Goal: Task Accomplishment & Management: Use online tool/utility

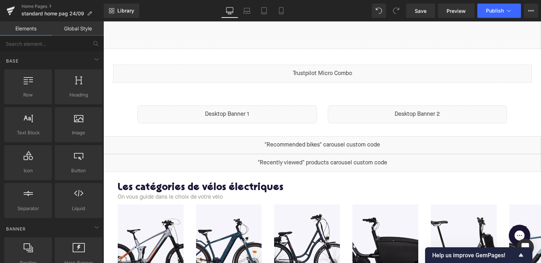
scroll to position [208, 0]
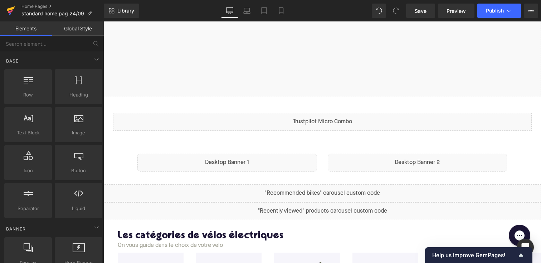
click at [13, 7] on icon at bounding box center [11, 8] width 8 height 5
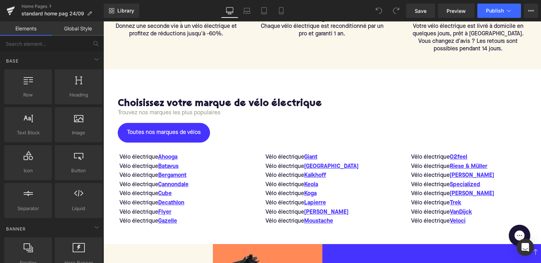
scroll to position [722, 0]
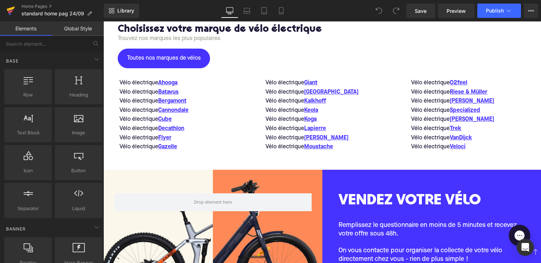
click at [12, 5] on icon at bounding box center [10, 11] width 9 height 18
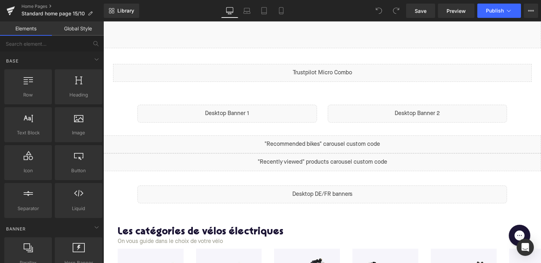
scroll to position [299, 0]
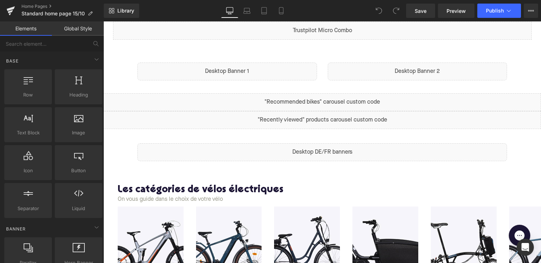
click at [329, 149] on div "Liquid" at bounding box center [322, 152] width 370 height 18
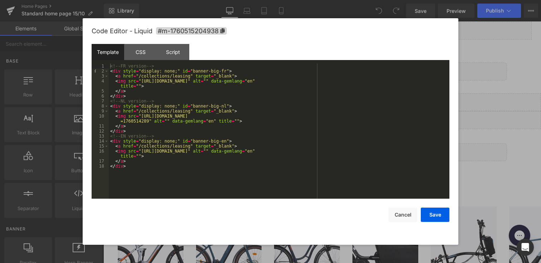
click at [473, 127] on div at bounding box center [270, 131] width 541 height 263
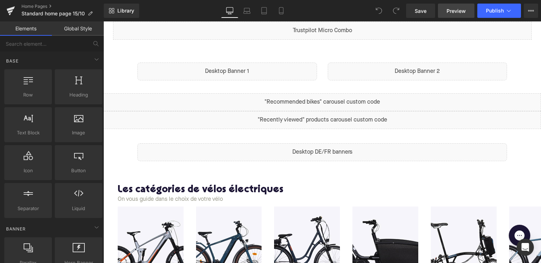
click at [460, 6] on link "Preview" at bounding box center [456, 11] width 36 height 14
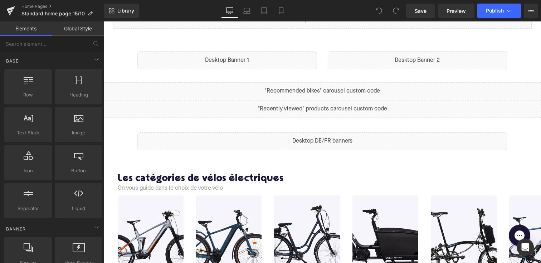
scroll to position [312, 0]
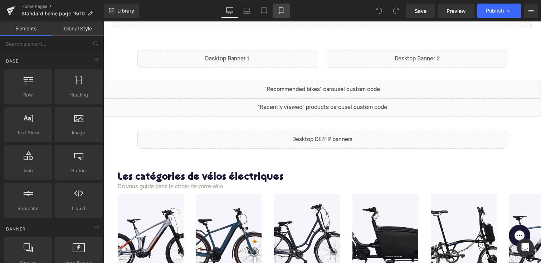
click at [284, 13] on icon at bounding box center [281, 10] width 7 height 7
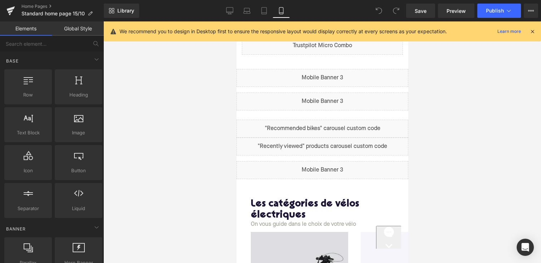
scroll to position [235, 0]
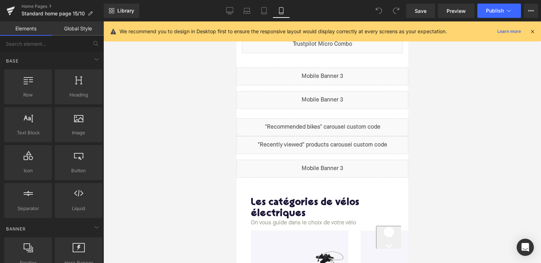
click at [304, 170] on div "Liquid" at bounding box center [322, 169] width 172 height 18
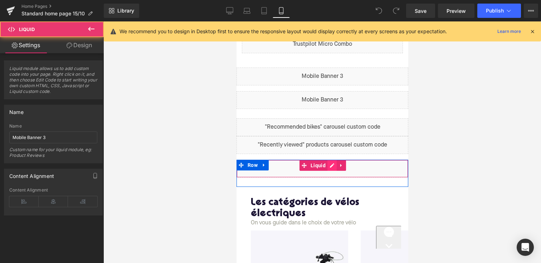
click at [334, 166] on div "Liquid" at bounding box center [322, 169] width 172 height 18
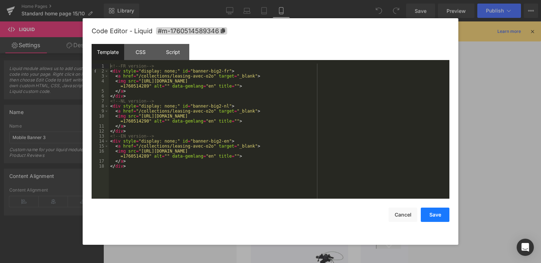
click at [436, 212] on button "Save" at bounding box center [435, 215] width 29 height 14
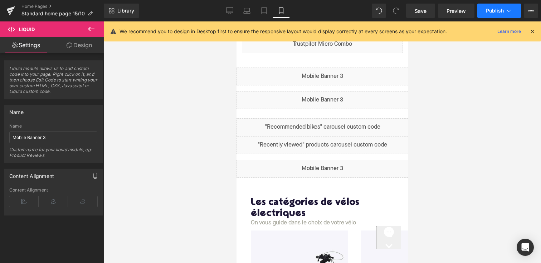
click at [493, 10] on span "Publish" at bounding box center [495, 11] width 18 height 6
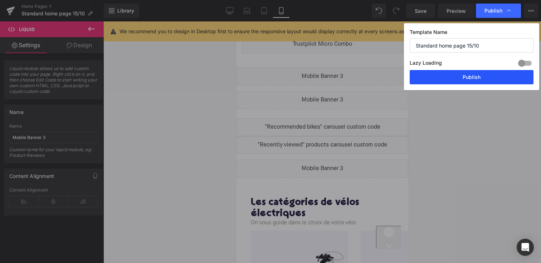
click at [463, 72] on button "Publish" at bounding box center [472, 77] width 124 height 14
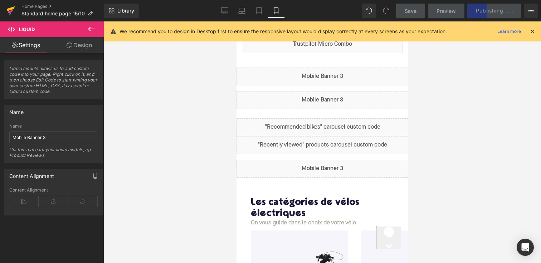
click at [15, 7] on icon at bounding box center [10, 11] width 9 height 18
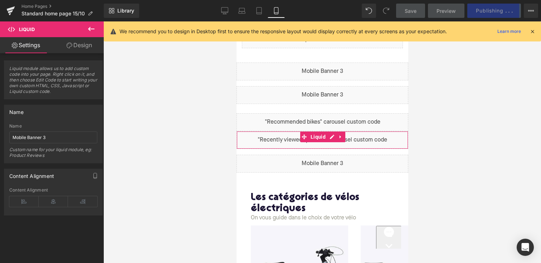
scroll to position [241, 0]
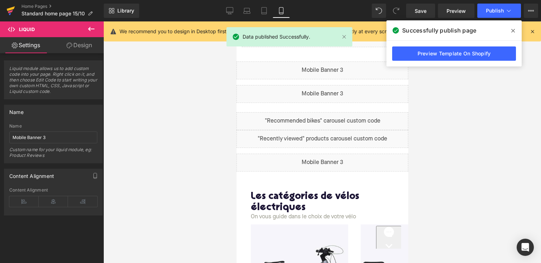
click at [5, 10] on link at bounding box center [10, 10] width 21 height 21
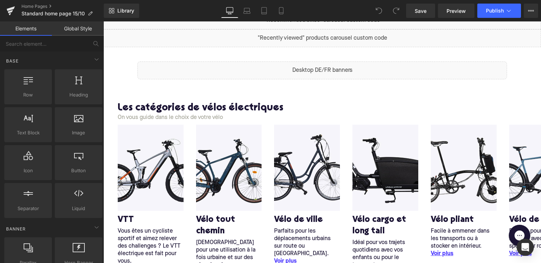
scroll to position [353, 0]
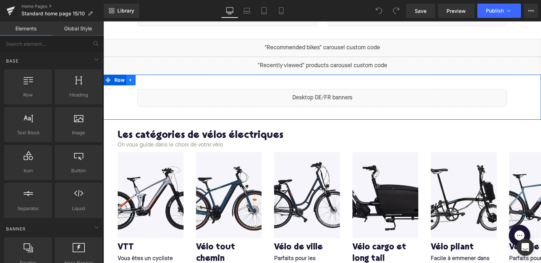
click at [127, 80] on link at bounding box center [130, 80] width 9 height 11
click at [129, 82] on icon at bounding box center [130, 80] width 5 height 5
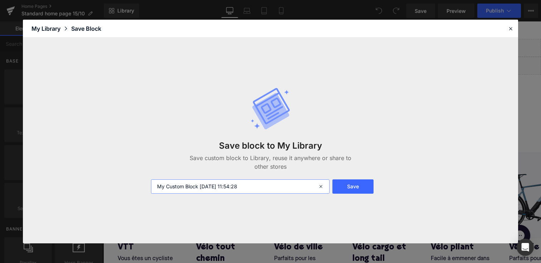
click at [252, 190] on input "My Custom Block 2025-10-15 11:54:28" at bounding box center [240, 187] width 179 height 14
type input "O2o banner"
click at [350, 191] on button "Save" at bounding box center [352, 187] width 41 height 14
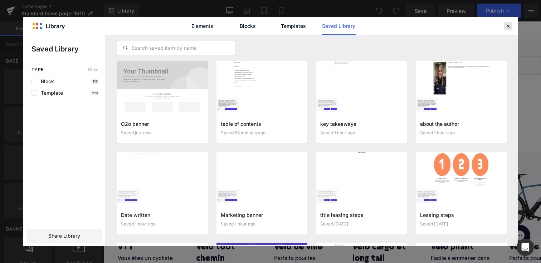
click at [506, 23] on icon at bounding box center [508, 26] width 6 height 6
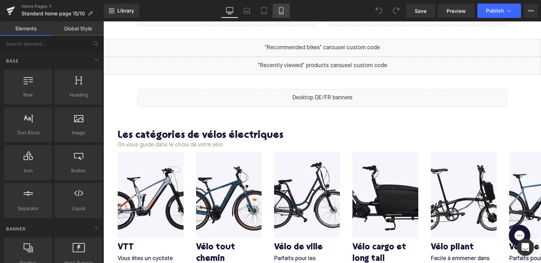
click at [278, 14] on icon at bounding box center [281, 10] width 7 height 7
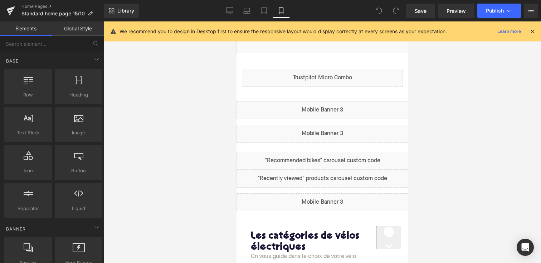
scroll to position [204, 0]
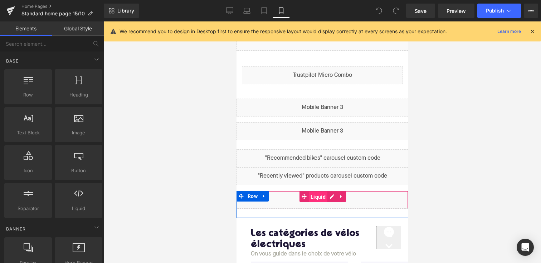
click at [310, 200] on span "Liquid" at bounding box center [317, 197] width 19 height 11
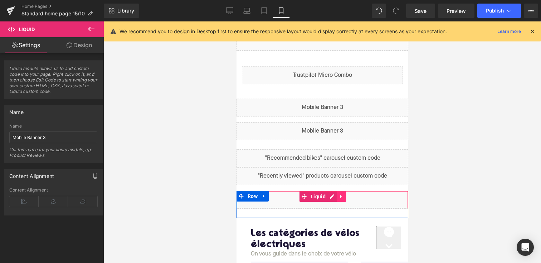
click at [341, 198] on icon at bounding box center [340, 196] width 5 height 5
click at [336, 199] on link at bounding box center [336, 196] width 9 height 11
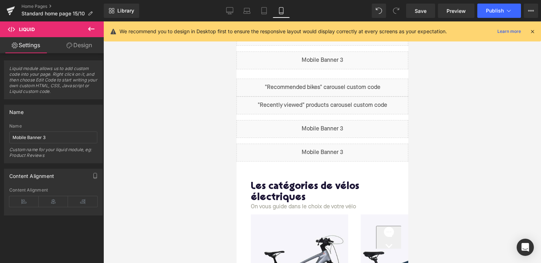
scroll to position [267, 0]
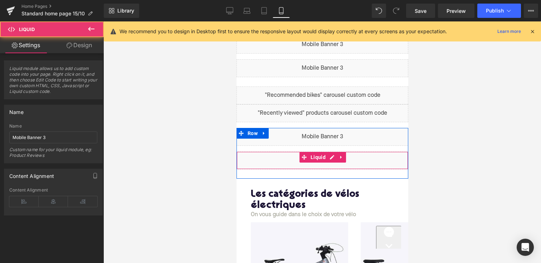
click at [299, 160] on div "Liquid" at bounding box center [322, 161] width 172 height 18
click at [341, 156] on icon at bounding box center [340, 157] width 5 height 5
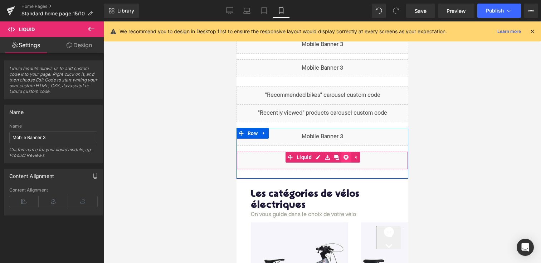
click at [346, 160] on icon at bounding box center [345, 157] width 5 height 5
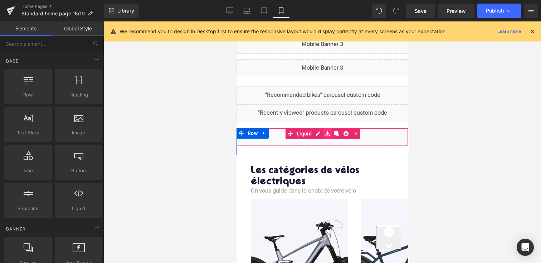
click at [324, 135] on link at bounding box center [326, 133] width 9 height 11
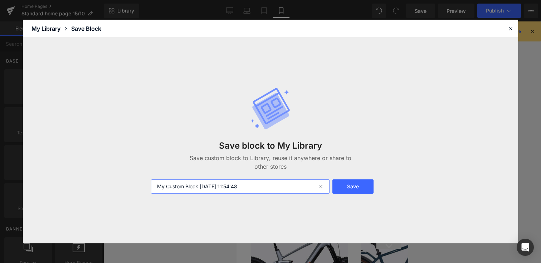
click at [231, 185] on input "My Custom Block 2025-10-15 11:54:48" at bounding box center [240, 187] width 179 height 14
type input "banner o2o mobile"
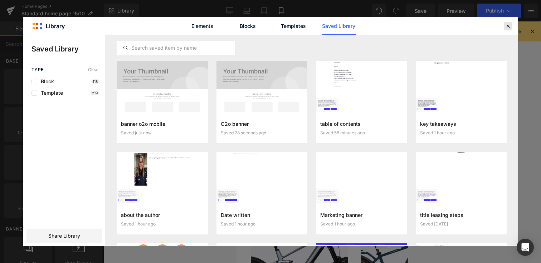
click at [510, 29] on icon at bounding box center [508, 26] width 6 height 6
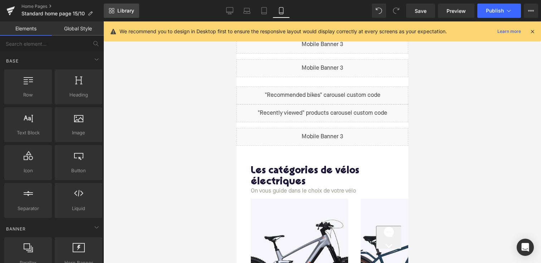
click at [113, 5] on link "Library" at bounding box center [121, 11] width 35 height 14
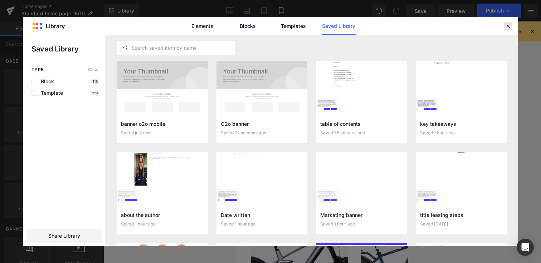
click at [510, 26] on icon at bounding box center [508, 26] width 6 height 6
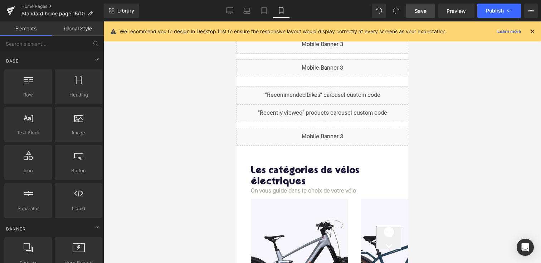
click at [423, 11] on span "Save" at bounding box center [421, 11] width 12 height 8
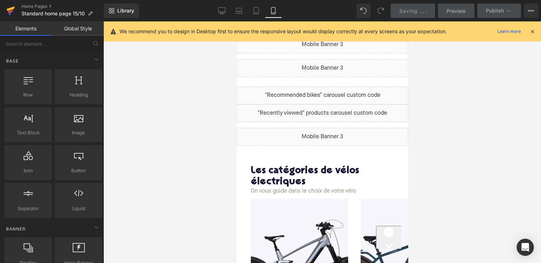
click at [8, 9] on icon at bounding box center [11, 8] width 8 height 5
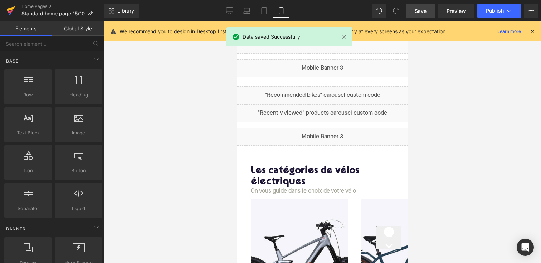
click at [9, 0] on link at bounding box center [10, 10] width 21 height 21
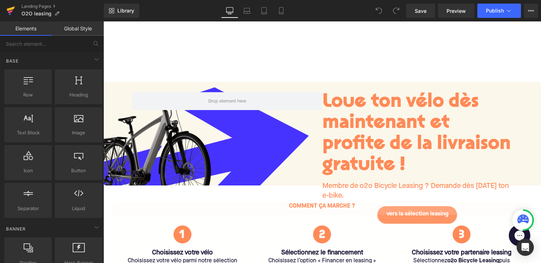
click at [15, 10] on link at bounding box center [10, 10] width 21 height 21
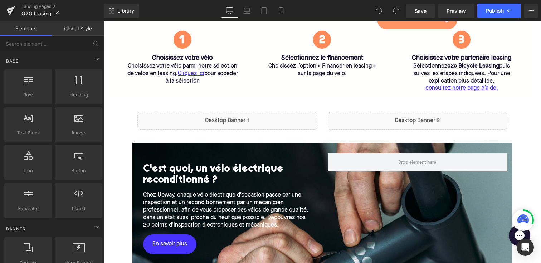
scroll to position [163, 0]
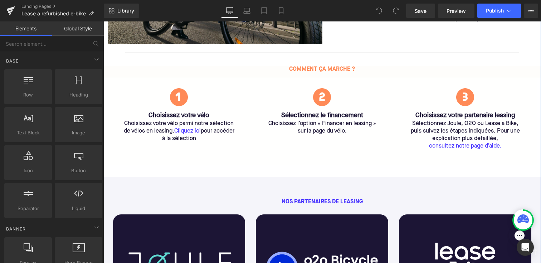
scroll to position [263, 0]
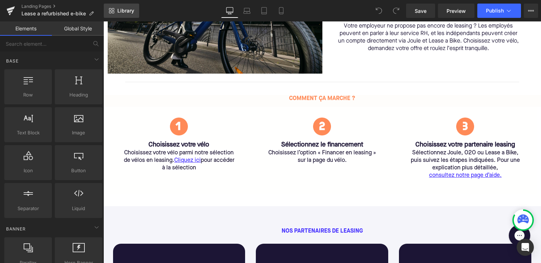
click at [123, 10] on span "Library" at bounding box center [125, 11] width 17 height 6
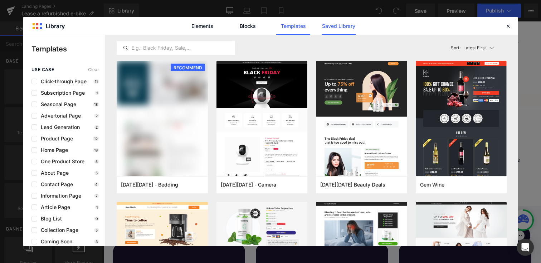
click at [339, 23] on link "Saved Library" at bounding box center [339, 26] width 34 height 18
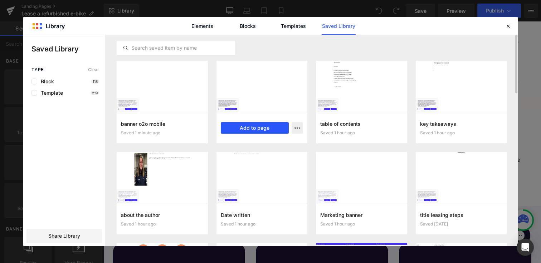
click at [245, 128] on button "Add to page" at bounding box center [255, 127] width 68 height 11
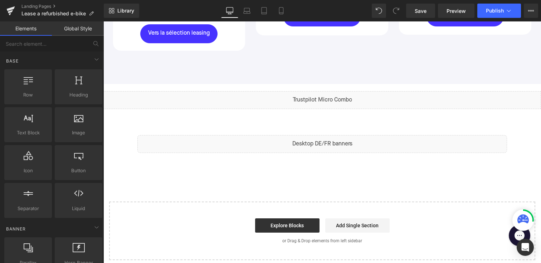
scroll to position [656, 0]
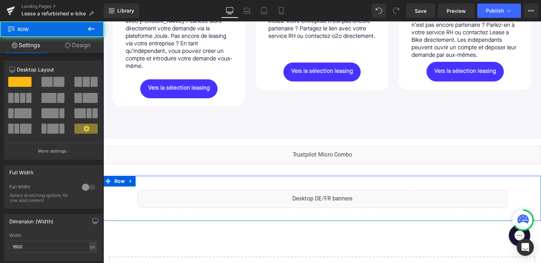
click at [141, 176] on div "Liquid Row" at bounding box center [322, 198] width 438 height 45
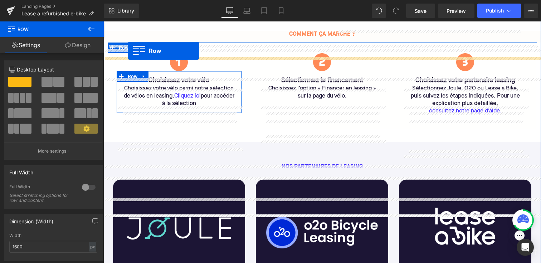
scroll to position [277, 0]
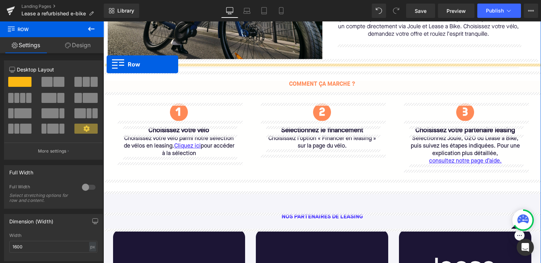
drag, startPoint x: 109, startPoint y: 174, endPoint x: 107, endPoint y: 64, distance: 109.1
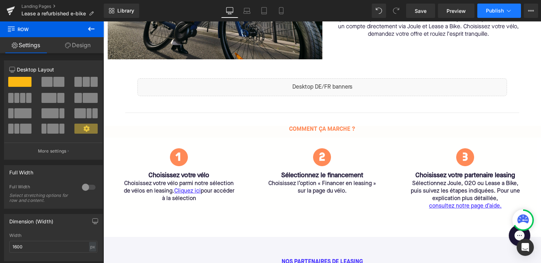
click at [493, 14] on button "Publish" at bounding box center [499, 11] width 44 height 14
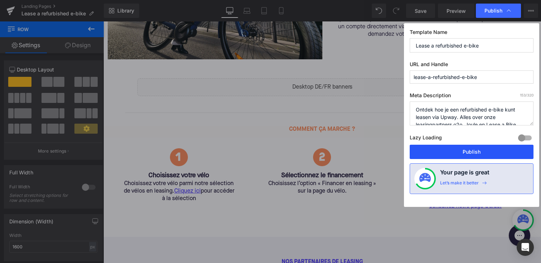
click at [455, 152] on button "Publish" at bounding box center [472, 152] width 124 height 14
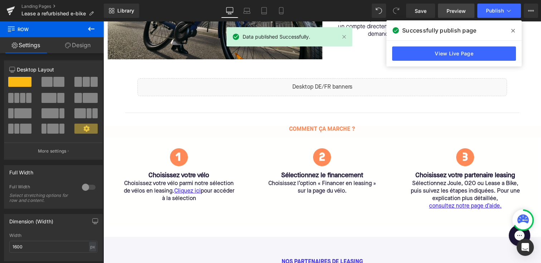
click at [447, 13] on link "Preview" at bounding box center [456, 11] width 36 height 14
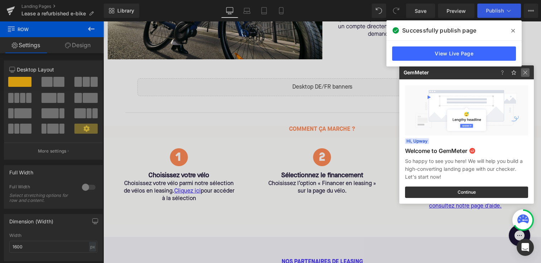
click at [525, 69] on img at bounding box center [525, 72] width 9 height 9
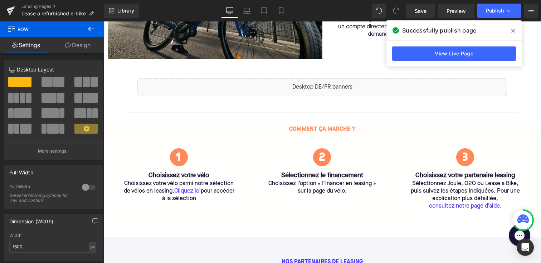
click at [513, 26] on span at bounding box center [512, 30] width 11 height 11
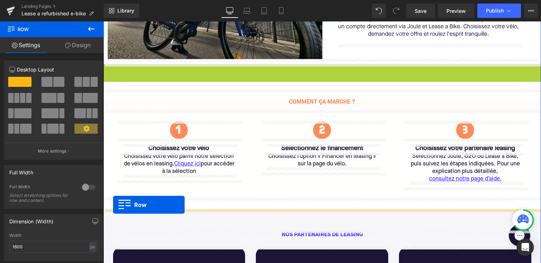
drag, startPoint x: 108, startPoint y: 70, endPoint x: 113, endPoint y: 205, distance: 135.3
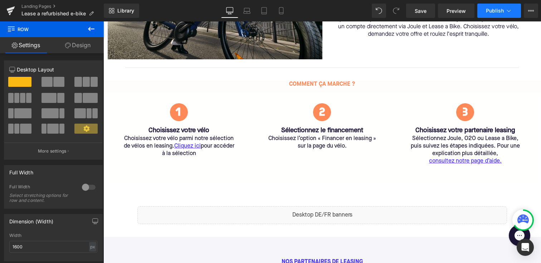
click at [496, 15] on button "Publish" at bounding box center [499, 11] width 44 height 14
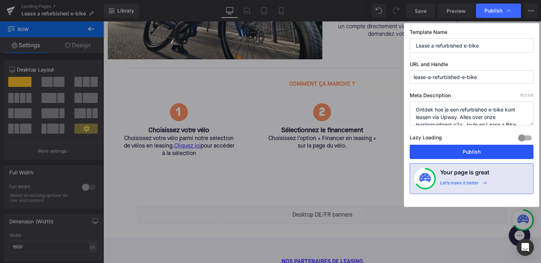
click at [445, 148] on button "Publish" at bounding box center [472, 152] width 124 height 14
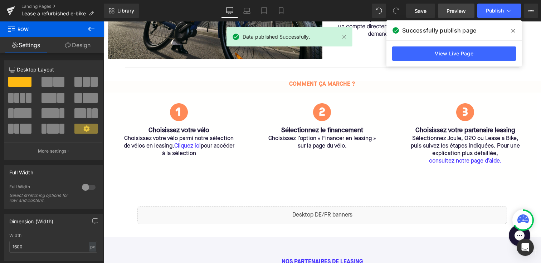
click at [451, 4] on link "Preview" at bounding box center [456, 11] width 36 height 14
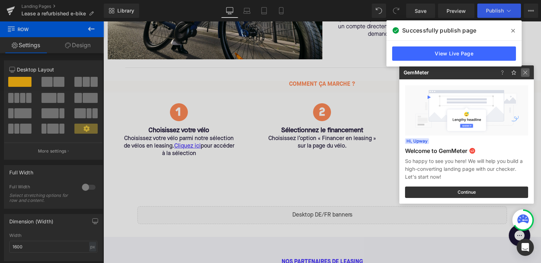
click at [523, 68] on img at bounding box center [525, 72] width 9 height 9
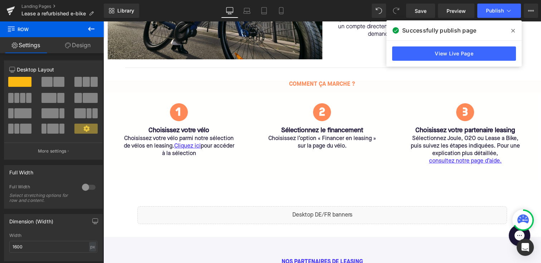
click at [511, 29] on icon at bounding box center [513, 31] width 4 height 6
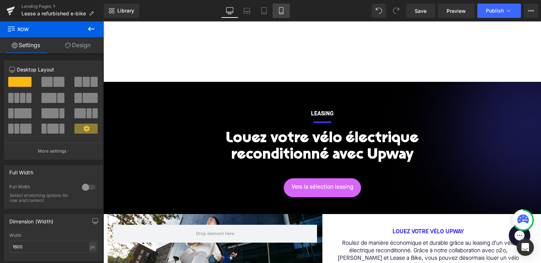
click at [283, 9] on icon at bounding box center [281, 10] width 7 height 7
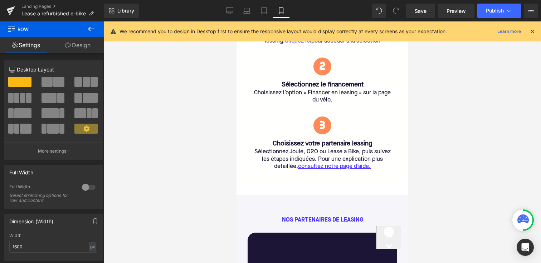
scroll to position [540, 0]
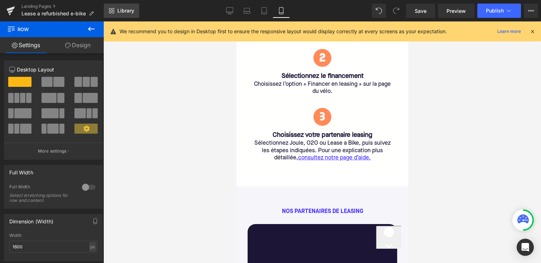
click at [119, 13] on span "Library" at bounding box center [125, 11] width 17 height 6
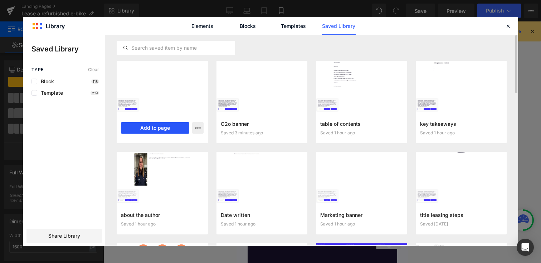
click at [161, 128] on button "Add to page" at bounding box center [155, 127] width 68 height 11
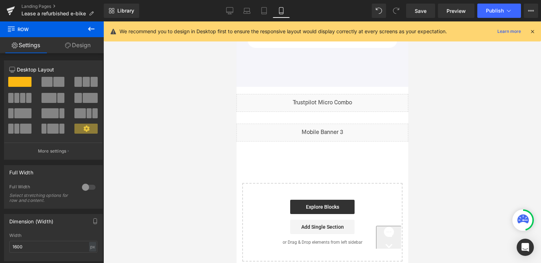
scroll to position [1442, 0]
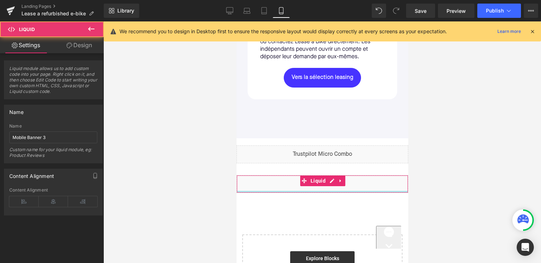
click at [261, 193] on div "Liquid" at bounding box center [322, 184] width 172 height 18
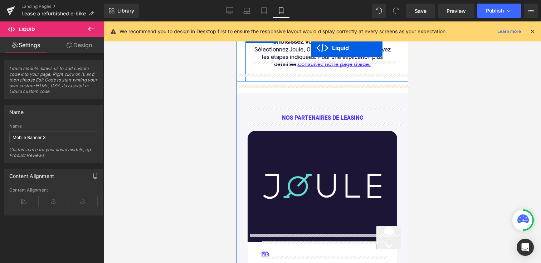
scroll to position [612, 0]
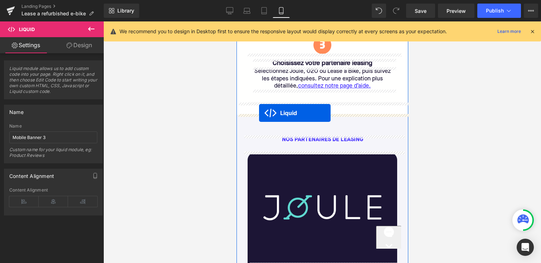
drag, startPoint x: 302, startPoint y: 187, endPoint x: 259, endPoint y: 113, distance: 86.1
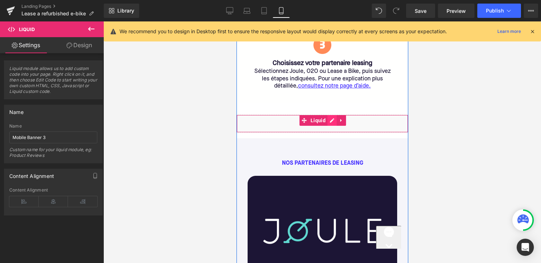
click at [334, 122] on div "Liquid" at bounding box center [322, 124] width 172 height 18
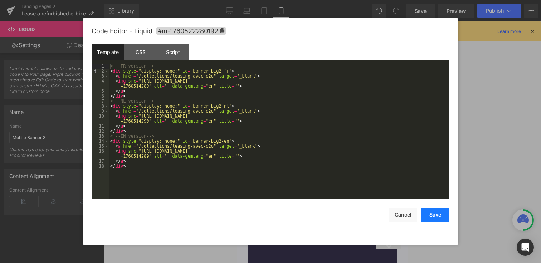
click at [435, 217] on button "Save" at bounding box center [435, 215] width 29 height 14
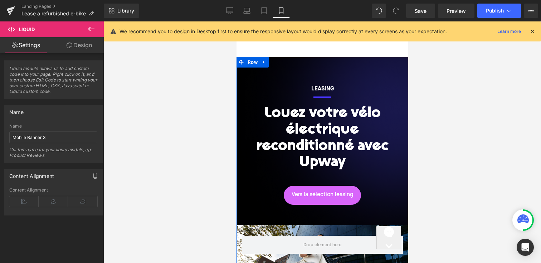
scroll to position [0, 0]
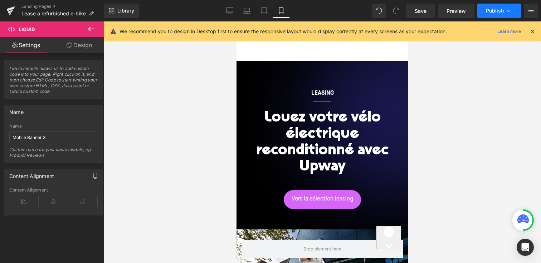
click at [496, 11] on span "Publish" at bounding box center [495, 11] width 18 height 6
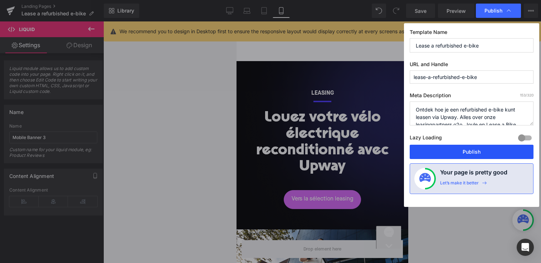
click at [464, 148] on button "Publish" at bounding box center [472, 152] width 124 height 14
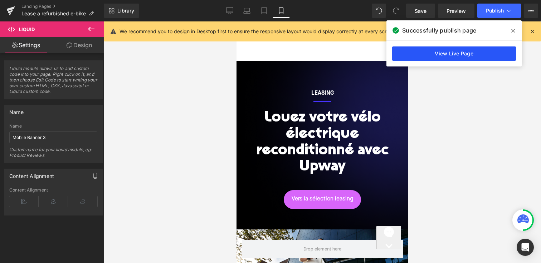
click at [463, 60] on link "View Live Page" at bounding box center [454, 54] width 124 height 14
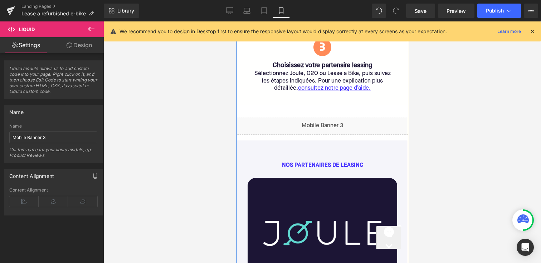
scroll to position [575, 0]
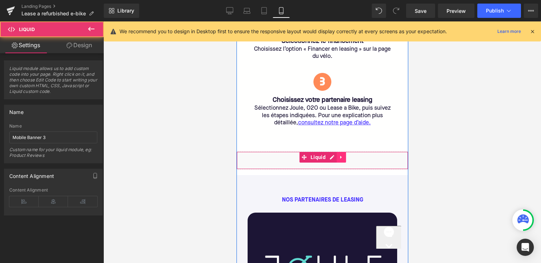
click at [344, 156] on div "Liquid" at bounding box center [322, 161] width 172 height 18
click at [341, 157] on icon at bounding box center [340, 157] width 5 height 5
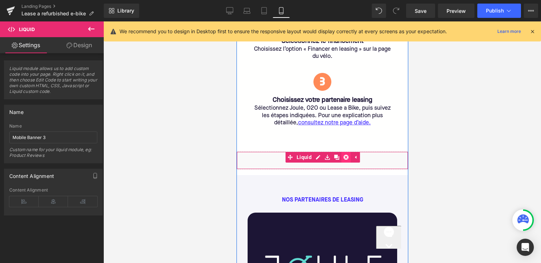
click at [346, 156] on icon at bounding box center [345, 157] width 5 height 5
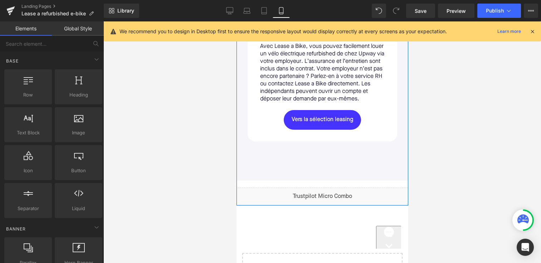
scroll to position [1410, 0]
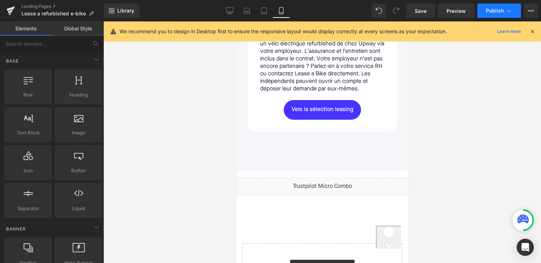
click at [488, 11] on span "Publish" at bounding box center [495, 11] width 18 height 6
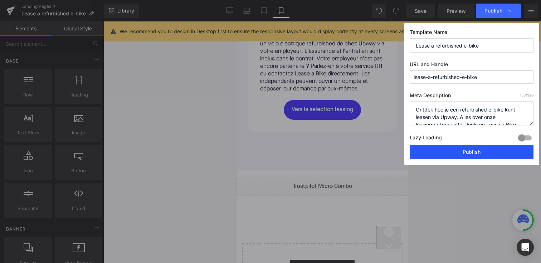
click at [455, 151] on button "Publish" at bounding box center [472, 152] width 124 height 14
